Goal: Navigation & Orientation: Find specific page/section

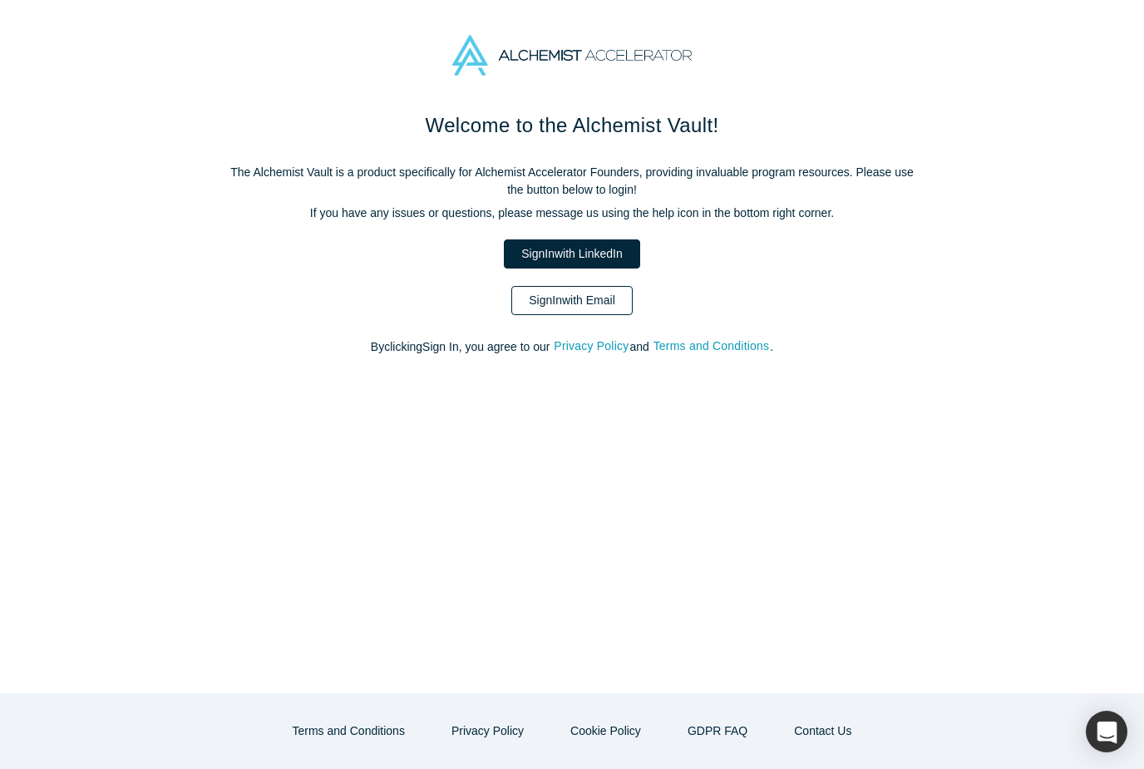
click at [585, 304] on link "Sign In with Email" at bounding box center [571, 300] width 121 height 29
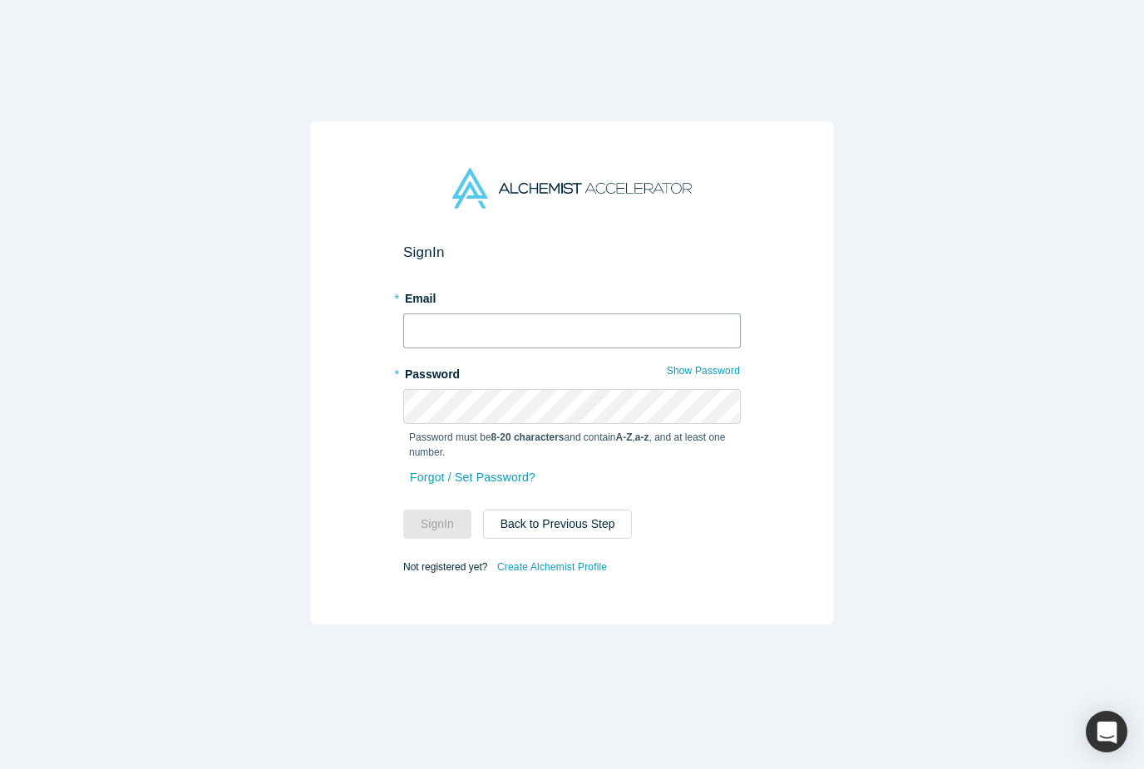
click at [589, 323] on input "text" at bounding box center [572, 330] width 338 height 35
type input "[EMAIL_ADDRESS][DOMAIN_NAME]"
click at [437, 524] on button "Sign In" at bounding box center [437, 524] width 68 height 29
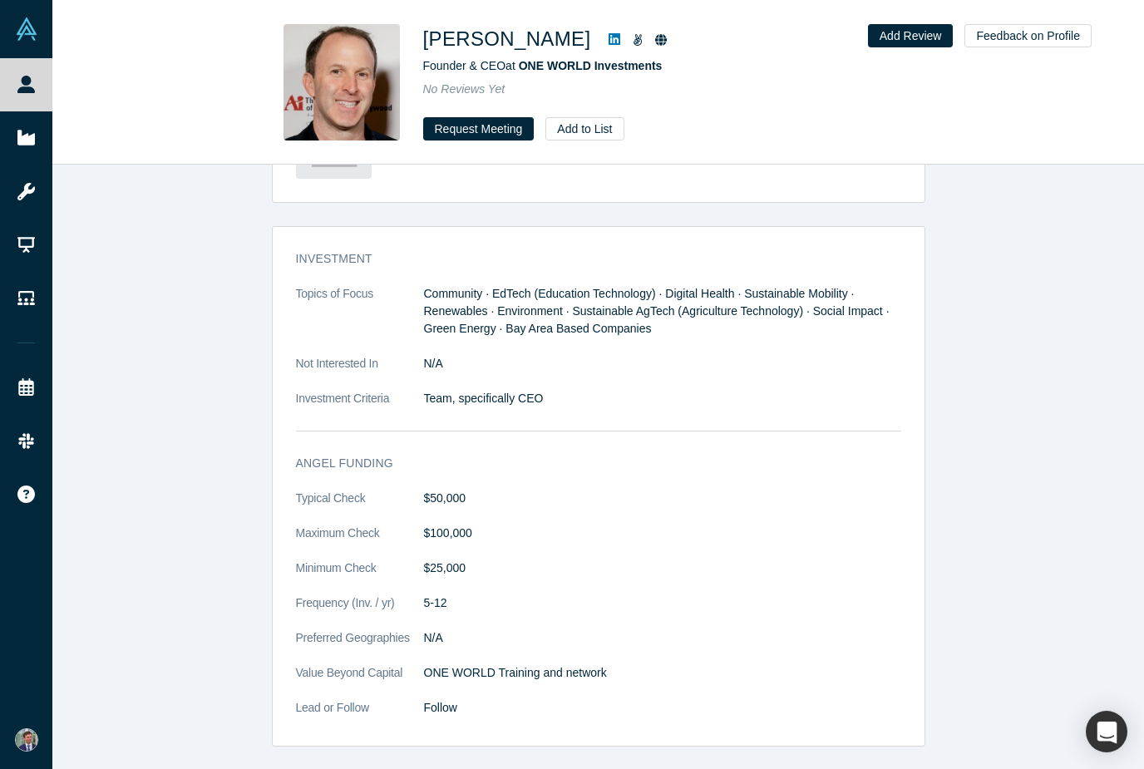
scroll to position [1282, 0]
